Goal: Task Accomplishment & Management: Use online tool/utility

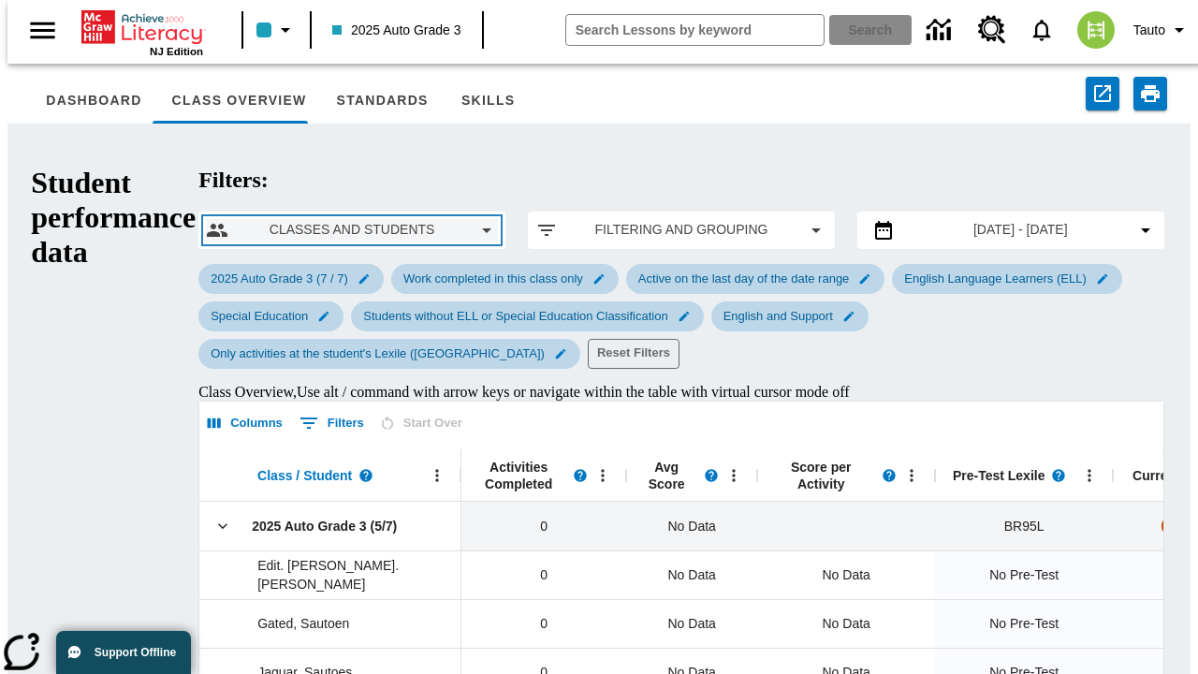
click at [243, 220] on span "Classes and Students" at bounding box center [351, 230] width 217 height 20
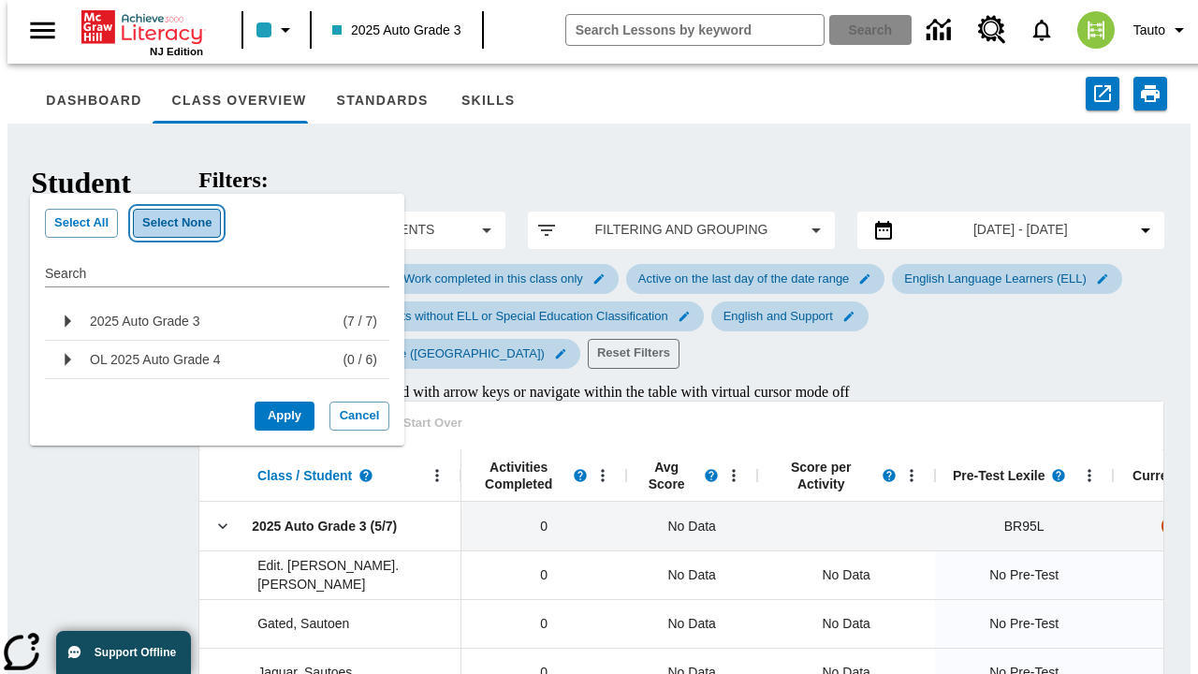
click at [167, 223] on button "Select None" at bounding box center [177, 223] width 88 height 29
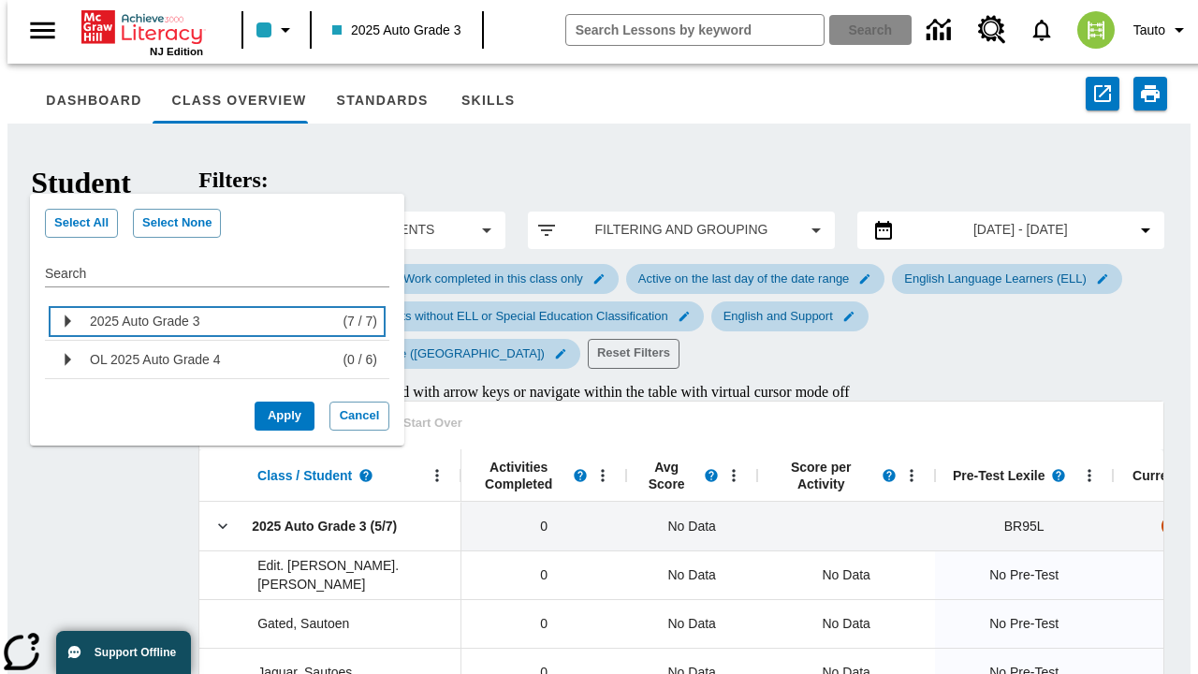
click at [210, 321] on div "2025 Auto Grade 3" at bounding box center [212, 321] width 245 height 30
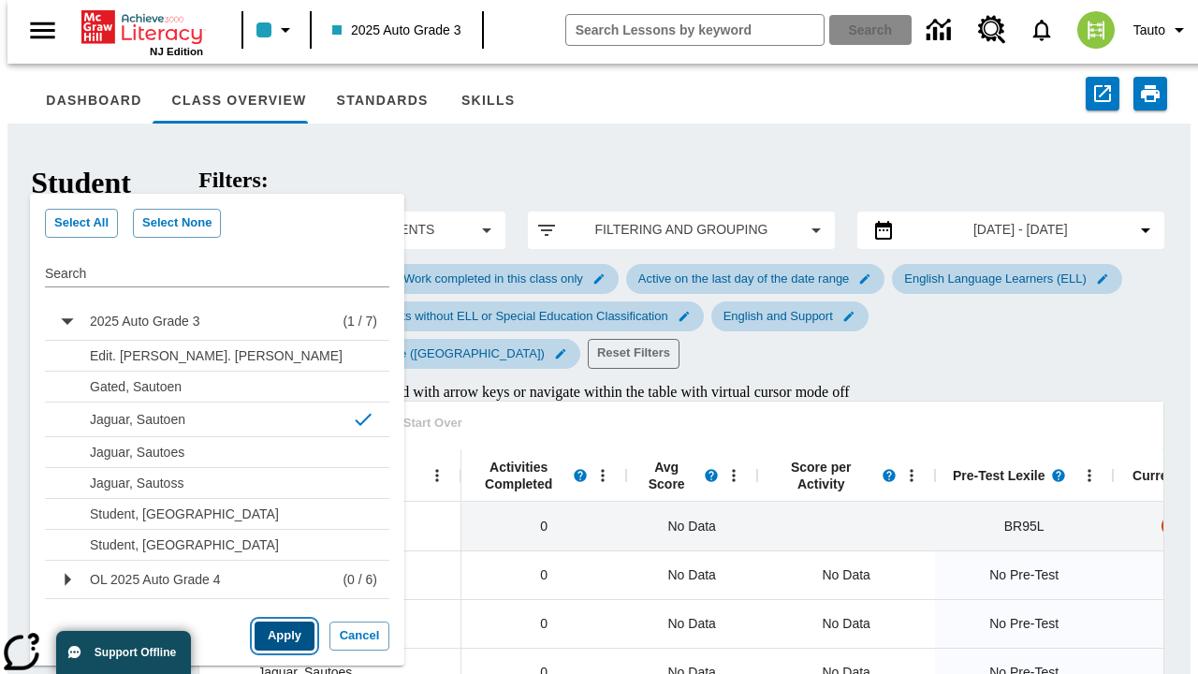
click at [277, 633] on button "Apply" at bounding box center [285, 635] width 60 height 29
